Goal: Task Accomplishment & Management: Manage account settings

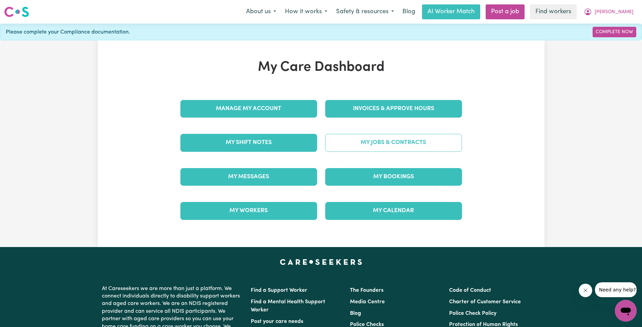
click at [356, 151] on link "My Jobs & Contracts" at bounding box center [393, 143] width 137 height 18
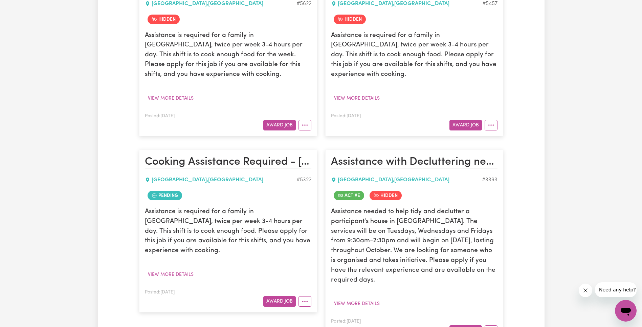
scroll to position [971, 0]
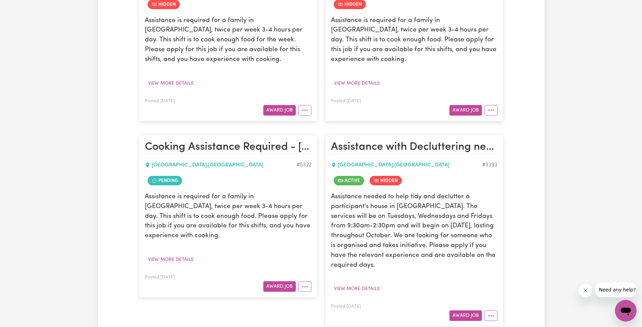
click at [500, 287] on article "Assistance with Decluttering needed in [GEOGRAPHIC_DATA] [GEOGRAPHIC_DATA] , [G…" at bounding box center [414, 231] width 178 height 192
click at [493, 310] on button "More options" at bounding box center [491, 315] width 13 height 10
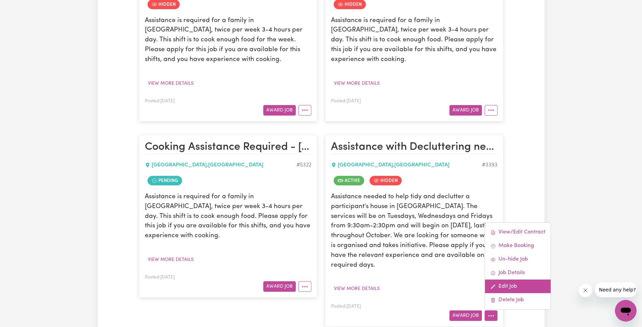
click at [509, 279] on link "Edit Job" at bounding box center [518, 286] width 66 height 14
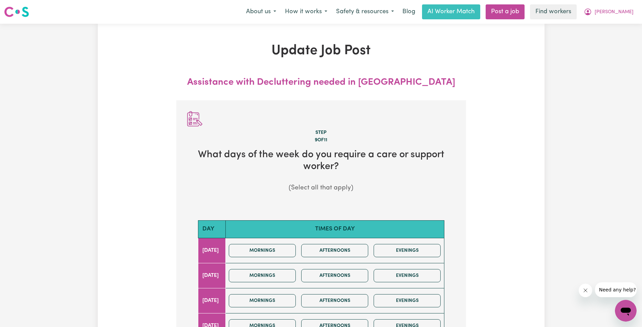
scroll to position [168, 0]
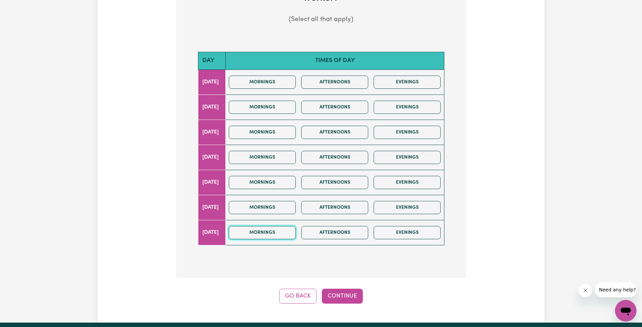
drag, startPoint x: 275, startPoint y: 233, endPoint x: 329, endPoint y: 275, distance: 68.9
click at [275, 233] on button "Mornings" at bounding box center [262, 232] width 67 height 13
click at [350, 293] on button "Continue" at bounding box center [342, 295] width 41 height 15
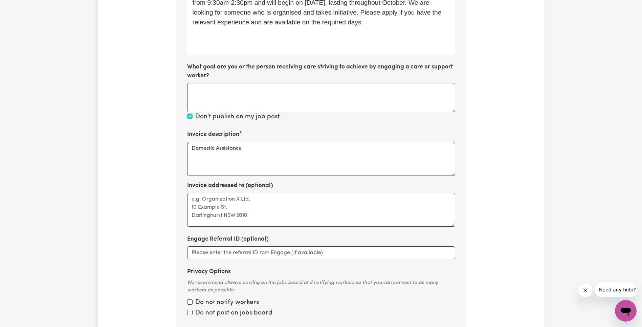
scroll to position [0, 0]
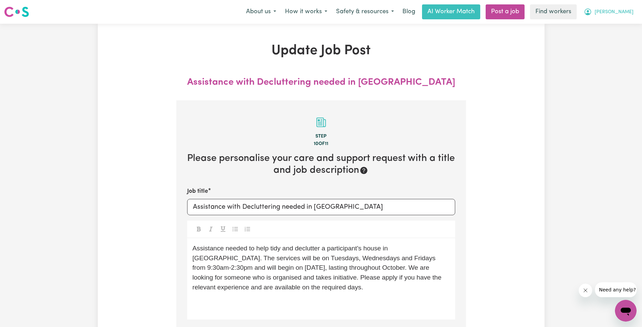
click at [619, 11] on span "[PERSON_NAME]" at bounding box center [614, 11] width 39 height 7
click at [597, 43] on link "Logout" at bounding box center [610, 38] width 53 height 13
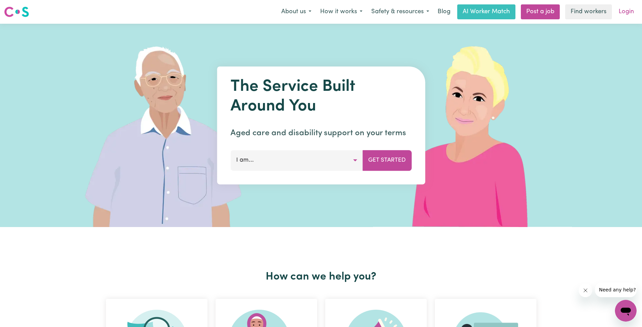
click at [634, 13] on link "Login" at bounding box center [626, 11] width 23 height 15
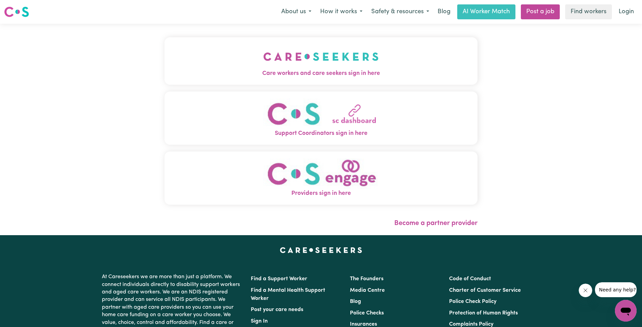
click at [263, 63] on img "Care workers and care seekers sign in here" at bounding box center [320, 56] width 115 height 25
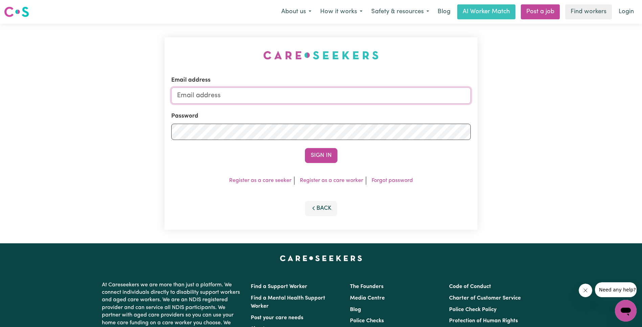
click at [392, 99] on input "Email address" at bounding box center [320, 95] width 299 height 16
type input "[EMAIL_ADDRESS][DOMAIN_NAME]"
click at [324, 150] on button "Sign In" at bounding box center [321, 155] width 32 height 15
